Goal: Find specific page/section: Find specific page/section

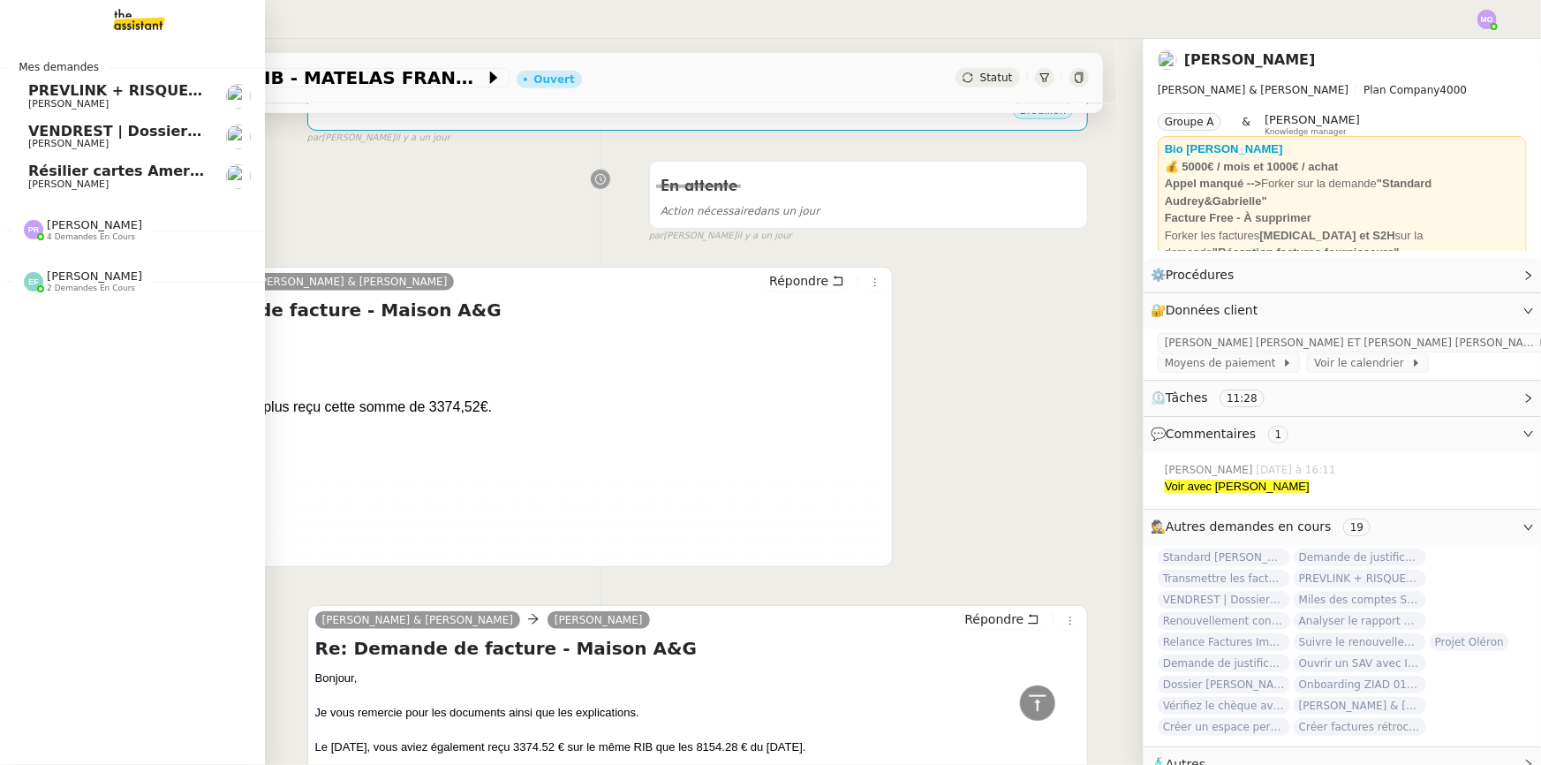
click at [157, 178] on span "Résilier cartes American Express" at bounding box center [158, 171] width 261 height 17
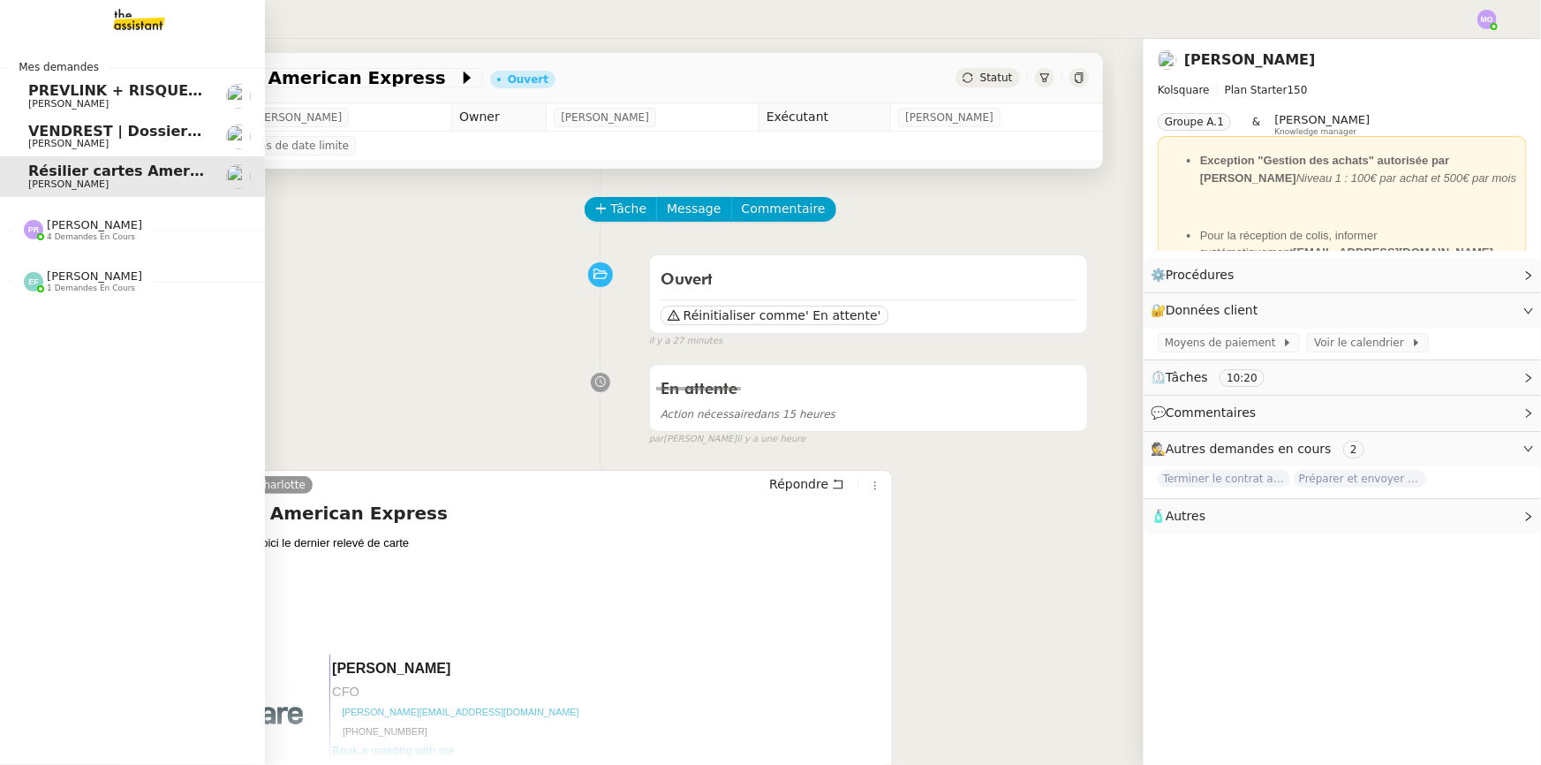
click at [86, 282] on span "[PERSON_NAME]" at bounding box center [94, 275] width 95 height 13
click at [76, 238] on span "4 demandes en cours" at bounding box center [91, 237] width 88 height 10
click at [110, 154] on link "VENDREST | Dossiers Drive - SCI [PERSON_NAME]" at bounding box center [132, 137] width 265 height 41
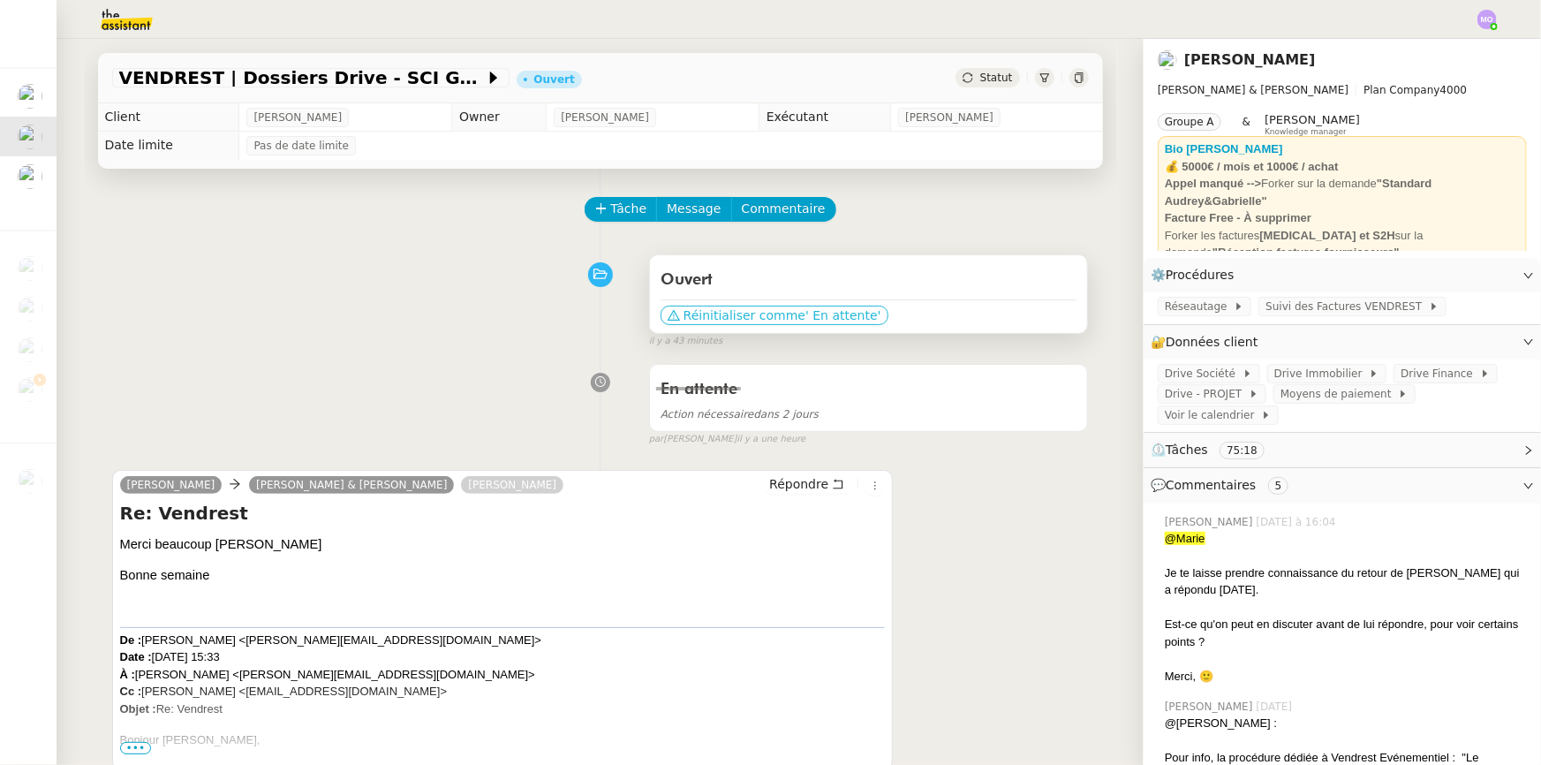
click at [750, 316] on span "Réinitialiser comme" at bounding box center [745, 315] width 122 height 18
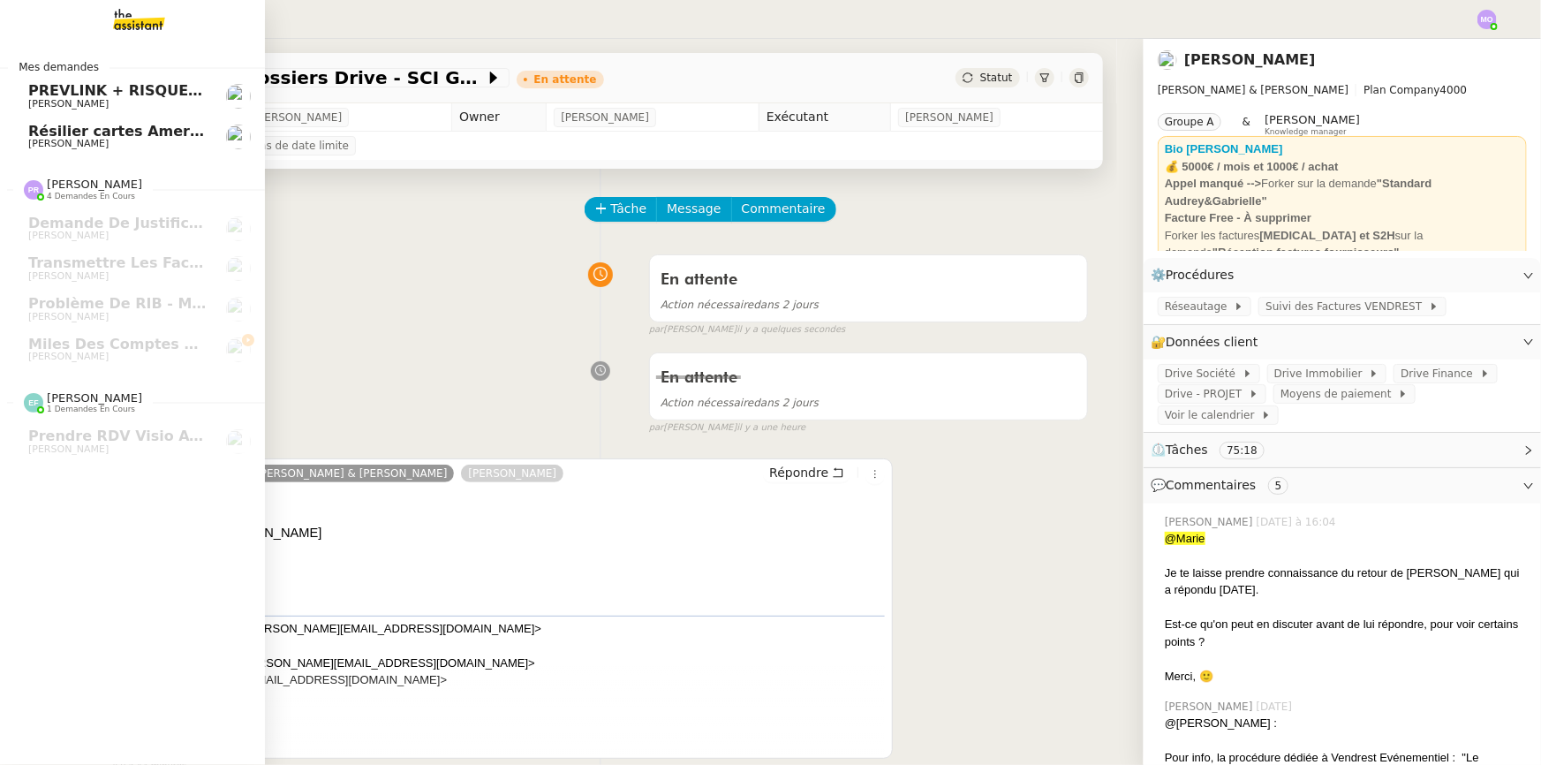
click at [107, 99] on span "[PERSON_NAME]" at bounding box center [117, 104] width 178 height 11
